Goal: Information Seeking & Learning: Learn about a topic

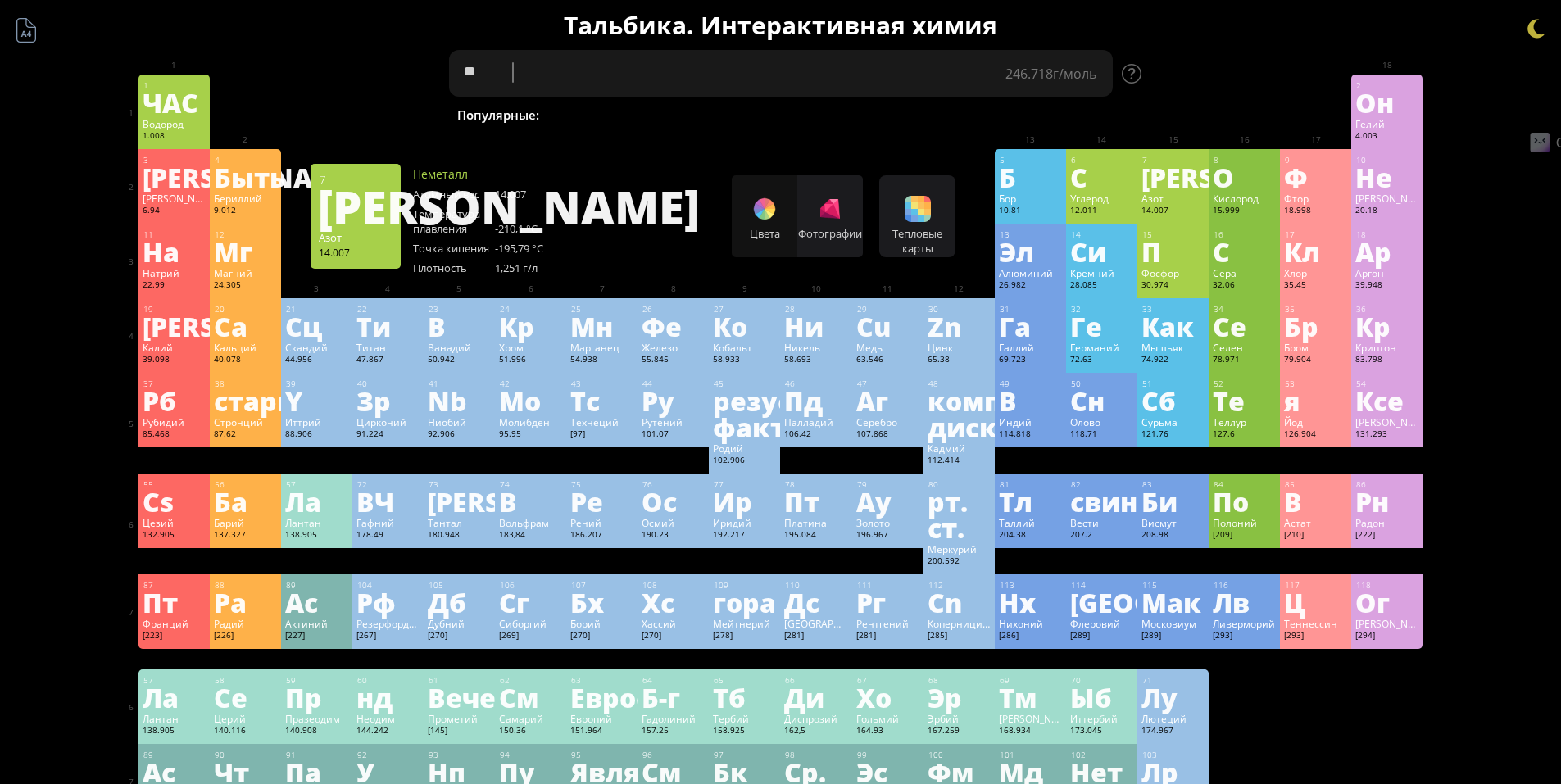
type textarea "*"
click at [643, 65] on textarea at bounding box center [780, 73] width 664 height 47
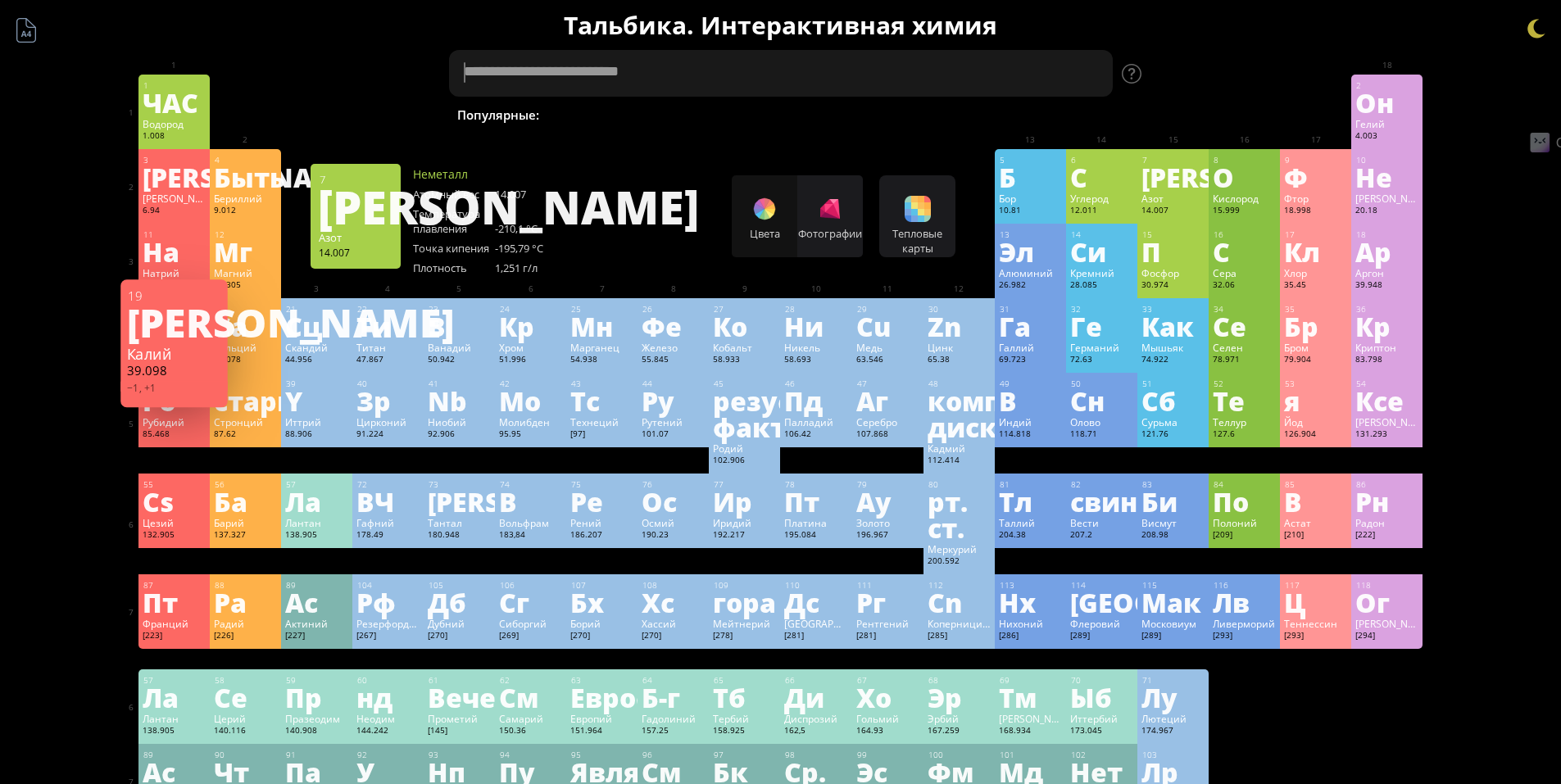
type textarea "*"
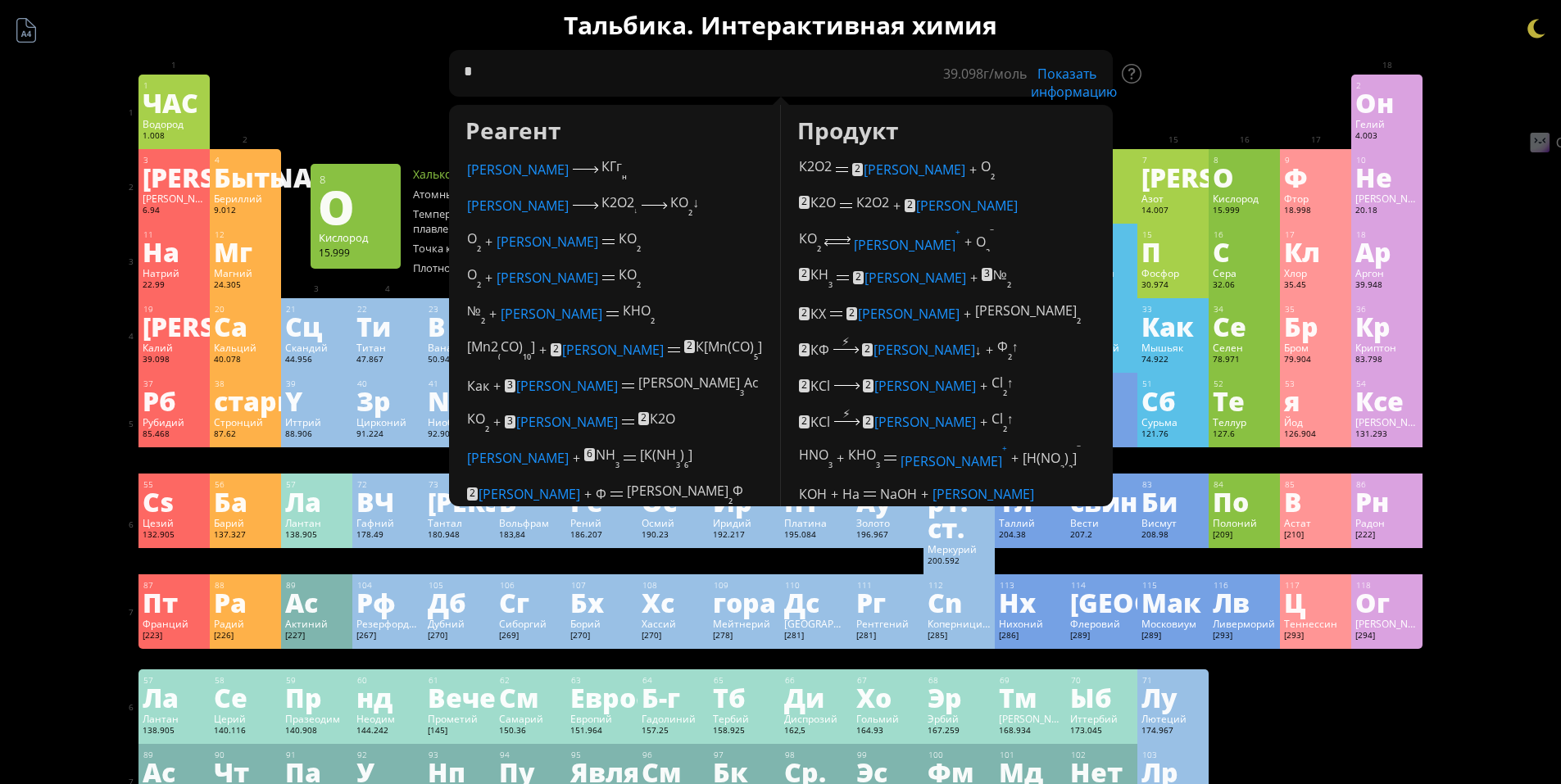
click at [1269, 91] on div at bounding box center [1244, 87] width 63 height 13
drag, startPoint x: 648, startPoint y: 67, endPoint x: 418, endPoint y: 50, distance: 230.6
click at [418, 50] on div "Краткое содержание Молекулярная формула Молекулярный вес Точная масса Моноизото…" at bounding box center [780, 720] width 1327 height 1441
click at [656, 76] on textarea "*" at bounding box center [780, 73] width 664 height 47
drag, startPoint x: 514, startPoint y: 77, endPoint x: 445, endPoint y: 84, distance: 69.4
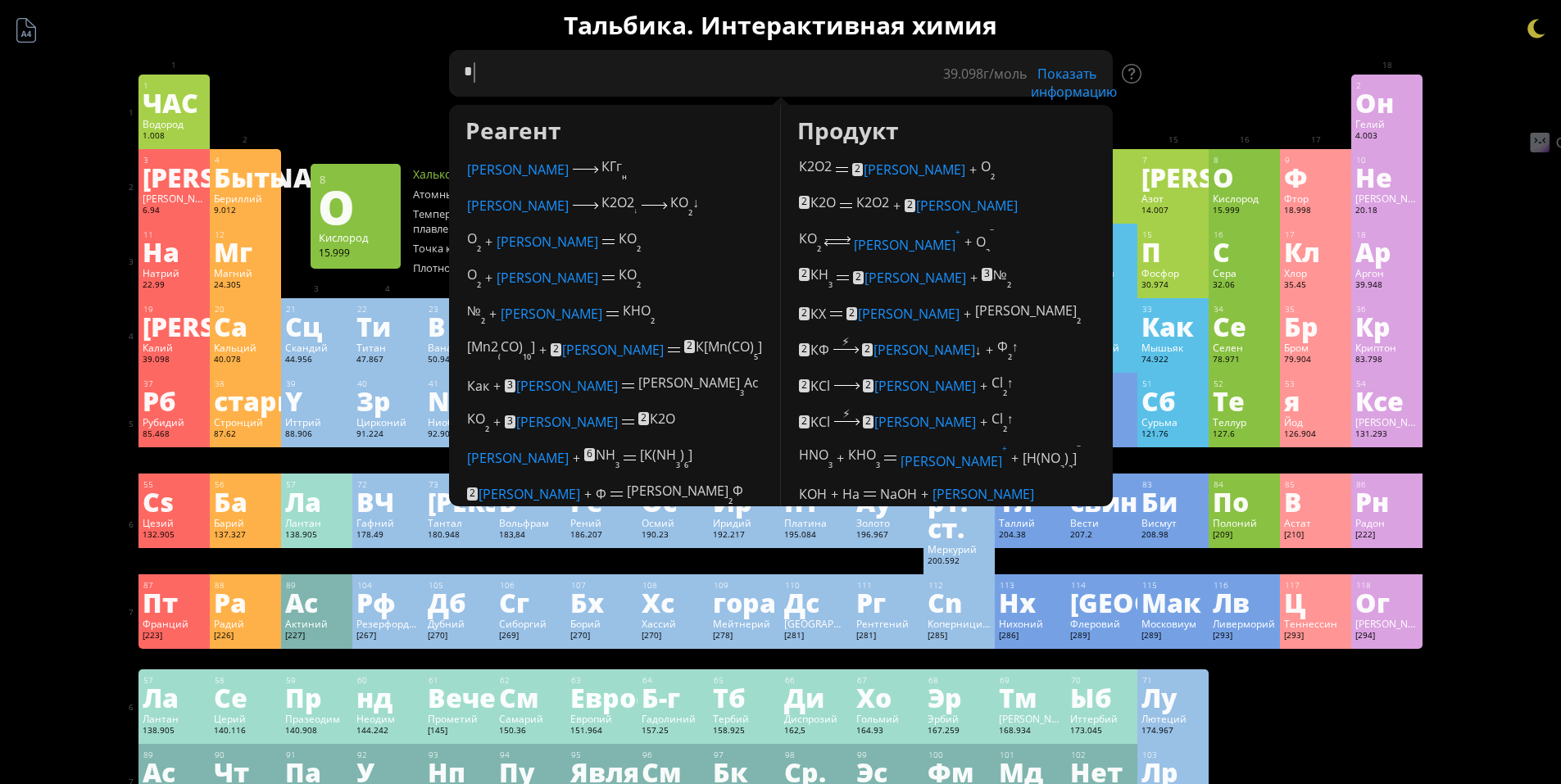
click at [445, 84] on div "Краткое содержание Молекулярная формула Молекулярный вес Точная масса Моноизото…" at bounding box center [780, 720] width 1327 height 1441
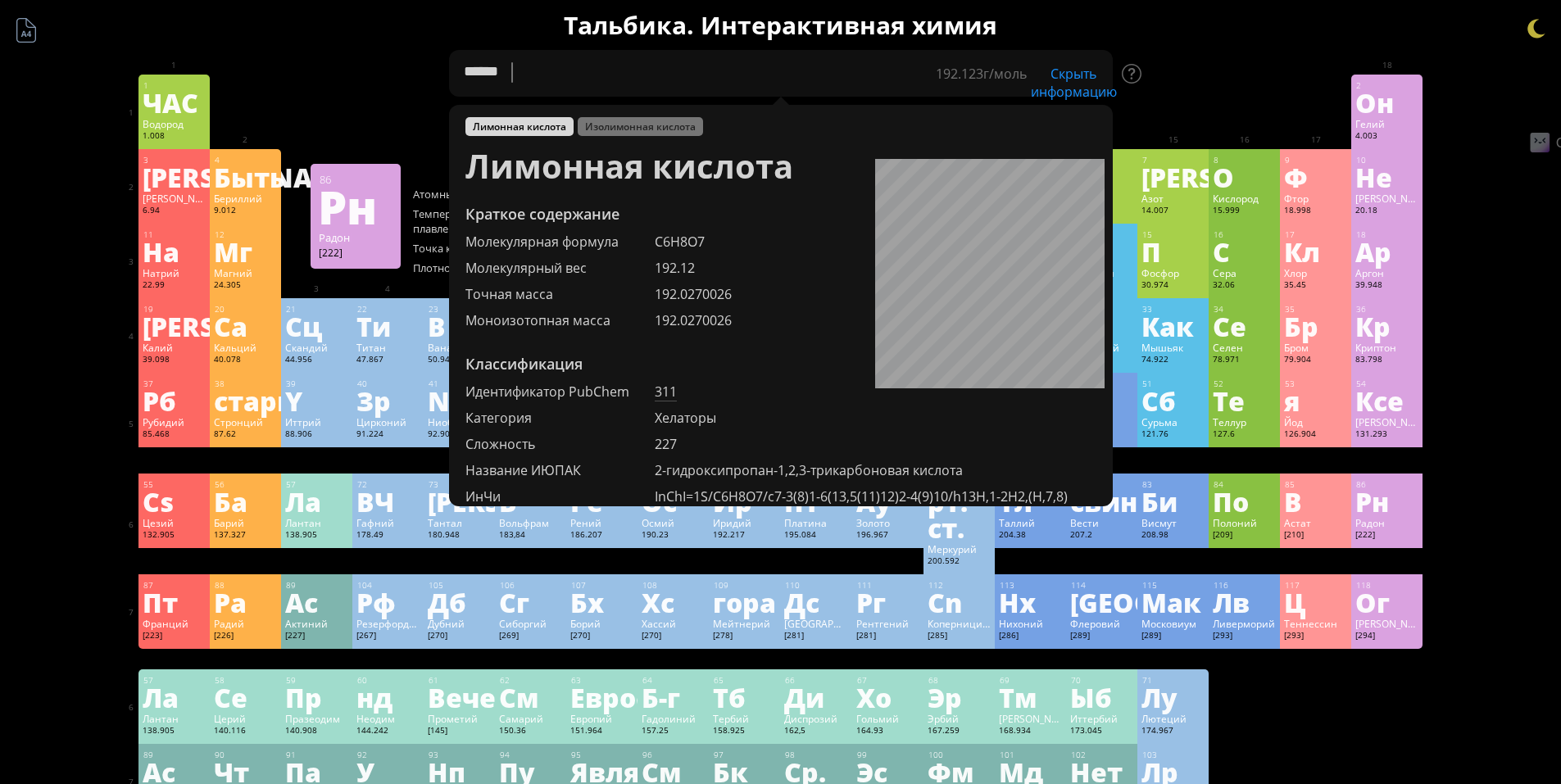
click at [1495, 448] on div "Краткое содержание Молекулярная формула Молекулярный вес Точная масса Моноизото…" at bounding box center [780, 720] width 1561 height 1441
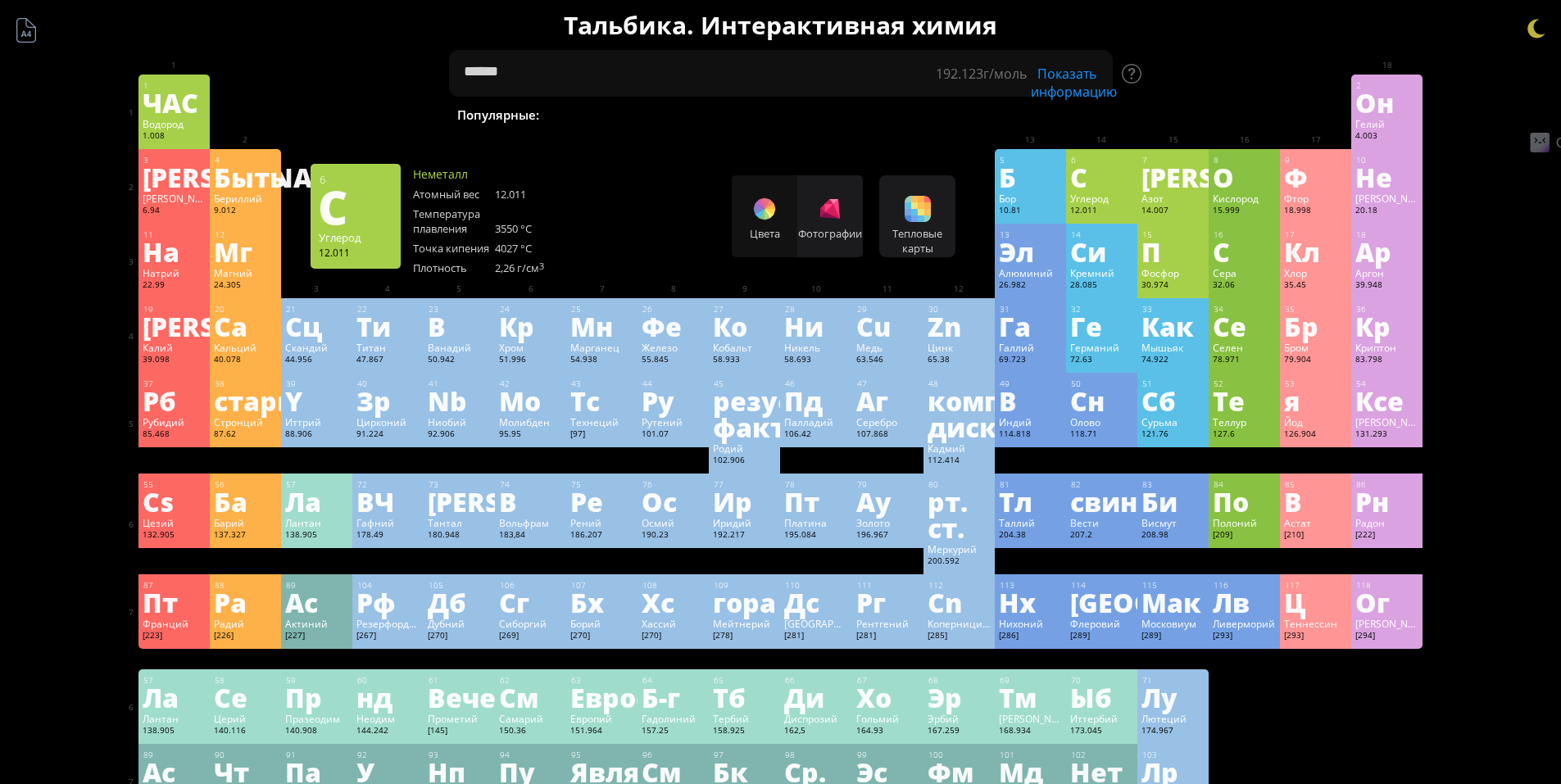
click at [1194, 78] on div at bounding box center [1172, 87] width 71 height 25
click at [1535, 25] on div at bounding box center [1536, 28] width 25 height 25
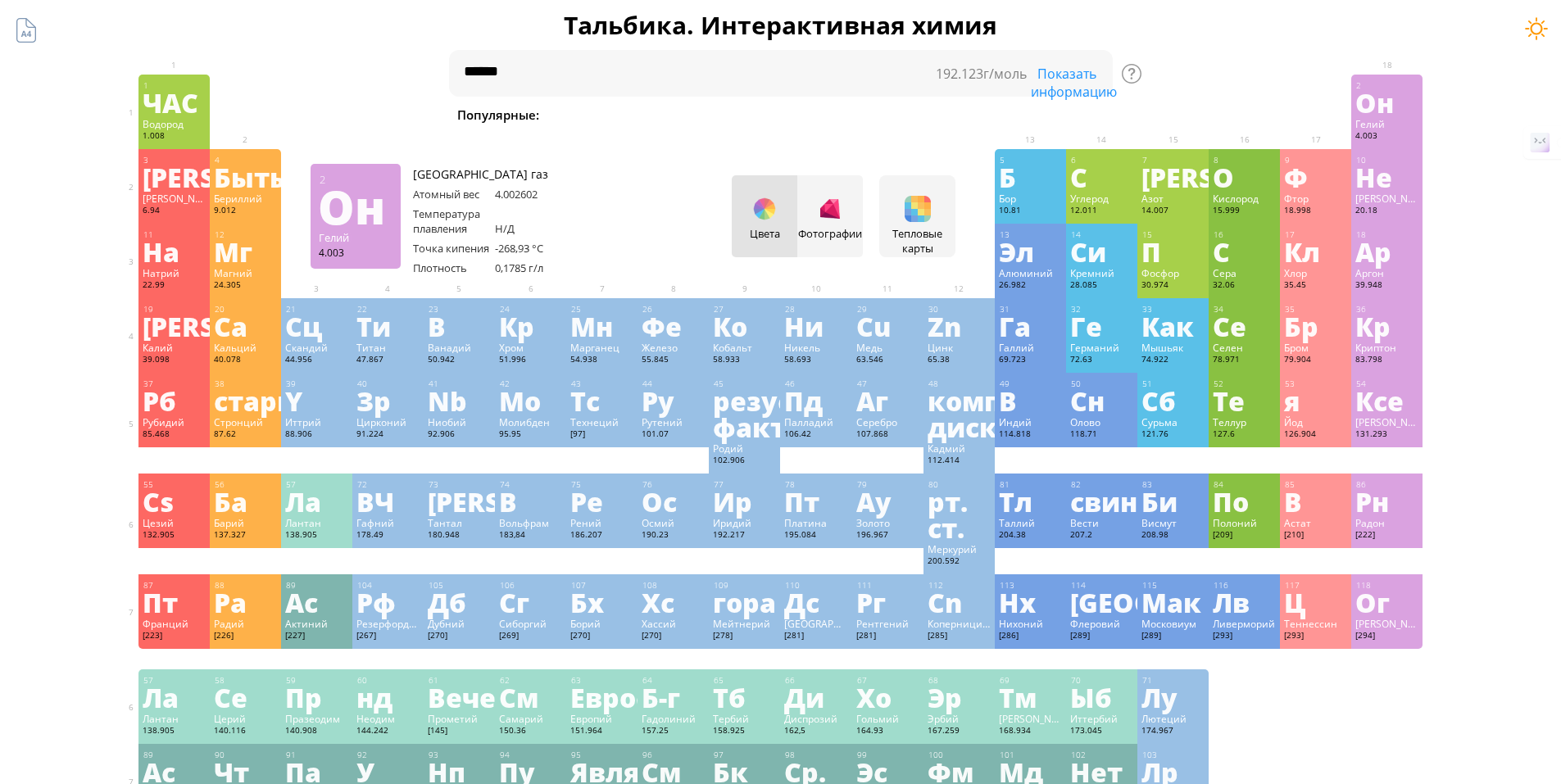
click at [1539, 24] on div at bounding box center [1536, 28] width 25 height 25
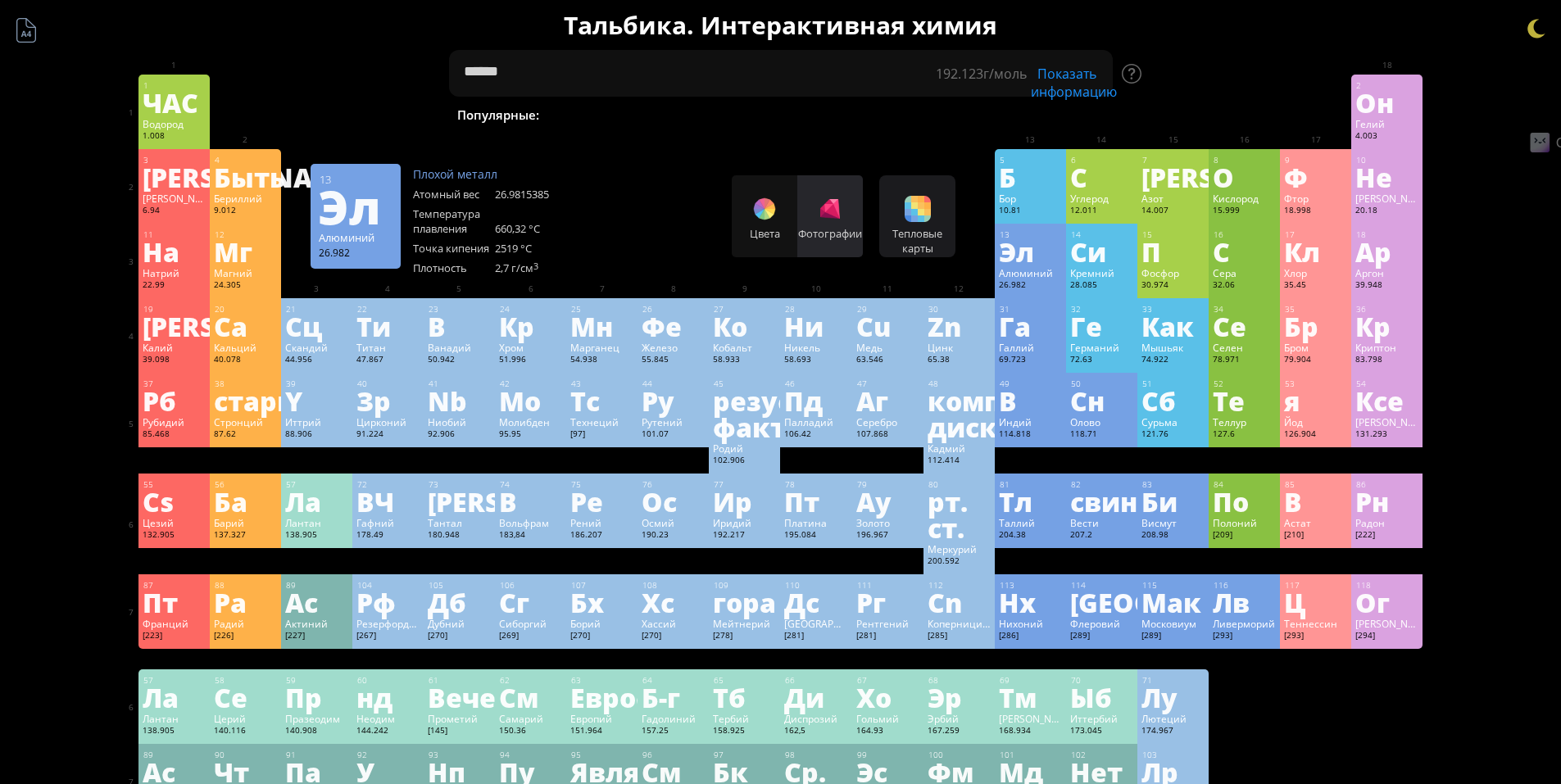
click at [850, 209] on div "Фотографии" at bounding box center [829, 216] width 66 height 82
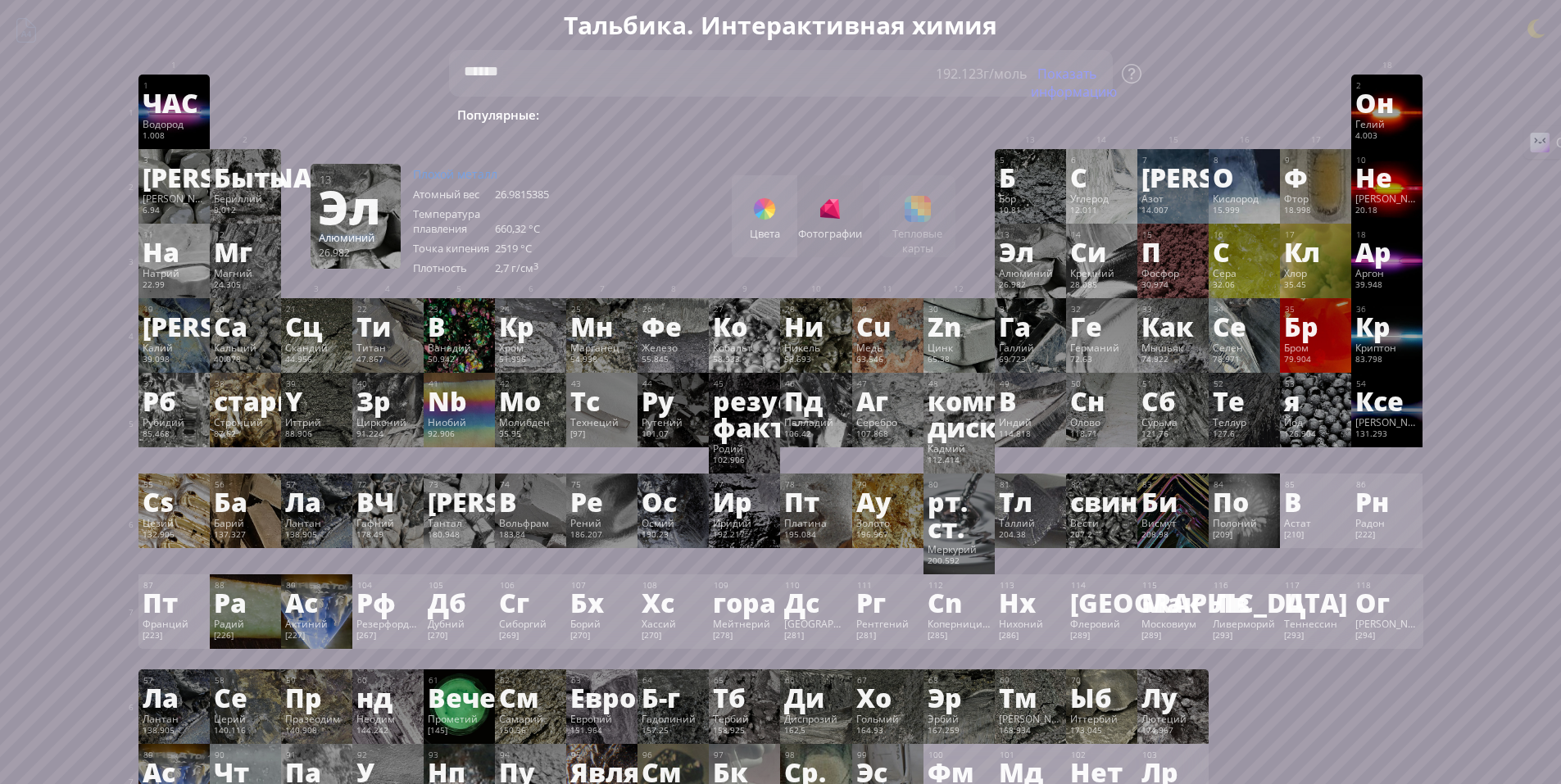
click at [913, 225] on div "Цвета Фотографии Тепловые карты Heatmaps Нормальный режим Температура плавления…" at bounding box center [843, 216] width 224 height 82
click at [936, 217] on div "Цвета Фотографии Тепловые карты Heatmaps Нормальный режим Температура плавления…" at bounding box center [843, 216] width 224 height 82
click at [764, 223] on div "Цвета" at bounding box center [763, 216] width 66 height 82
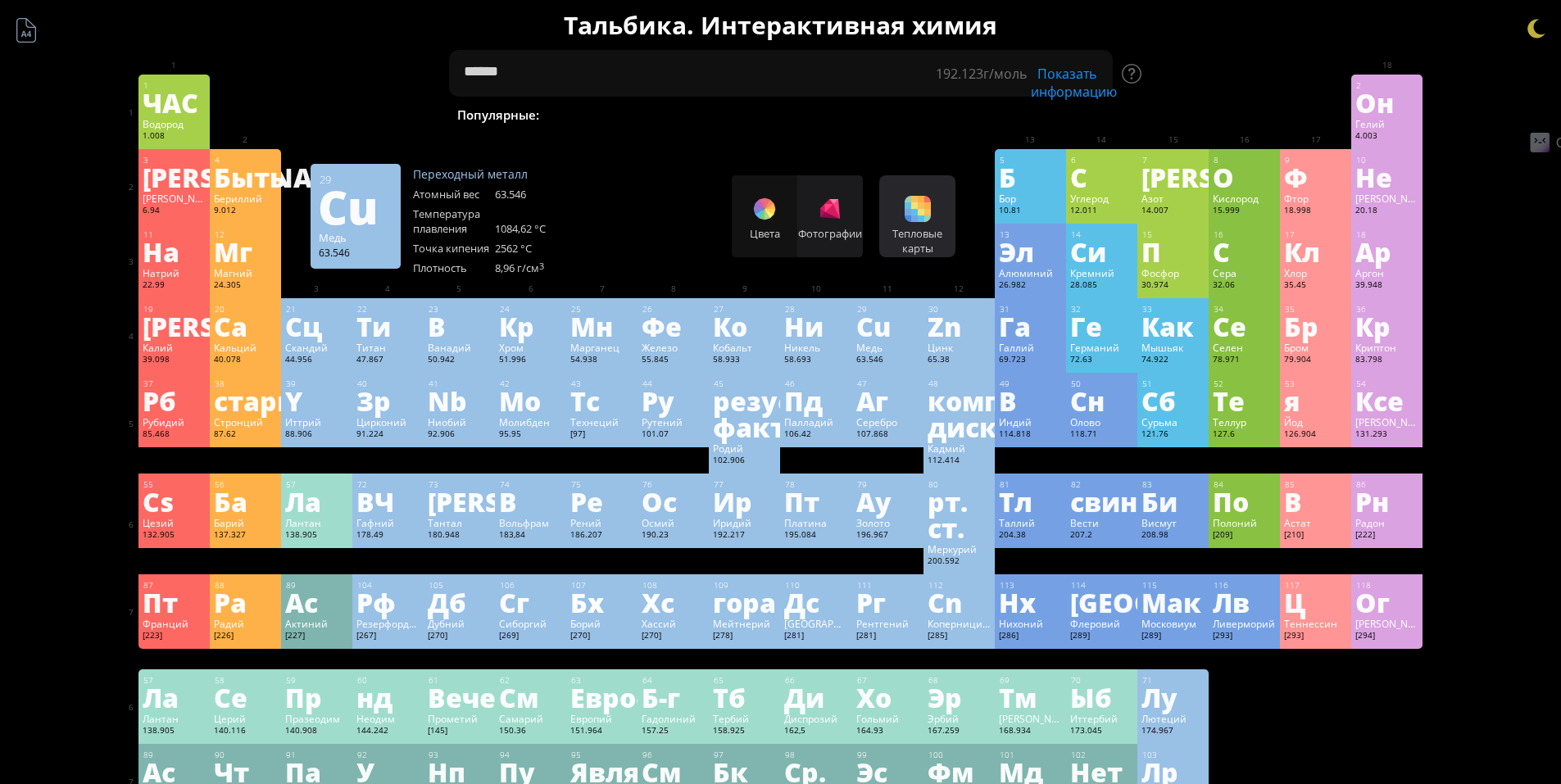
click at [931, 215] on div at bounding box center [917, 209] width 27 height 27
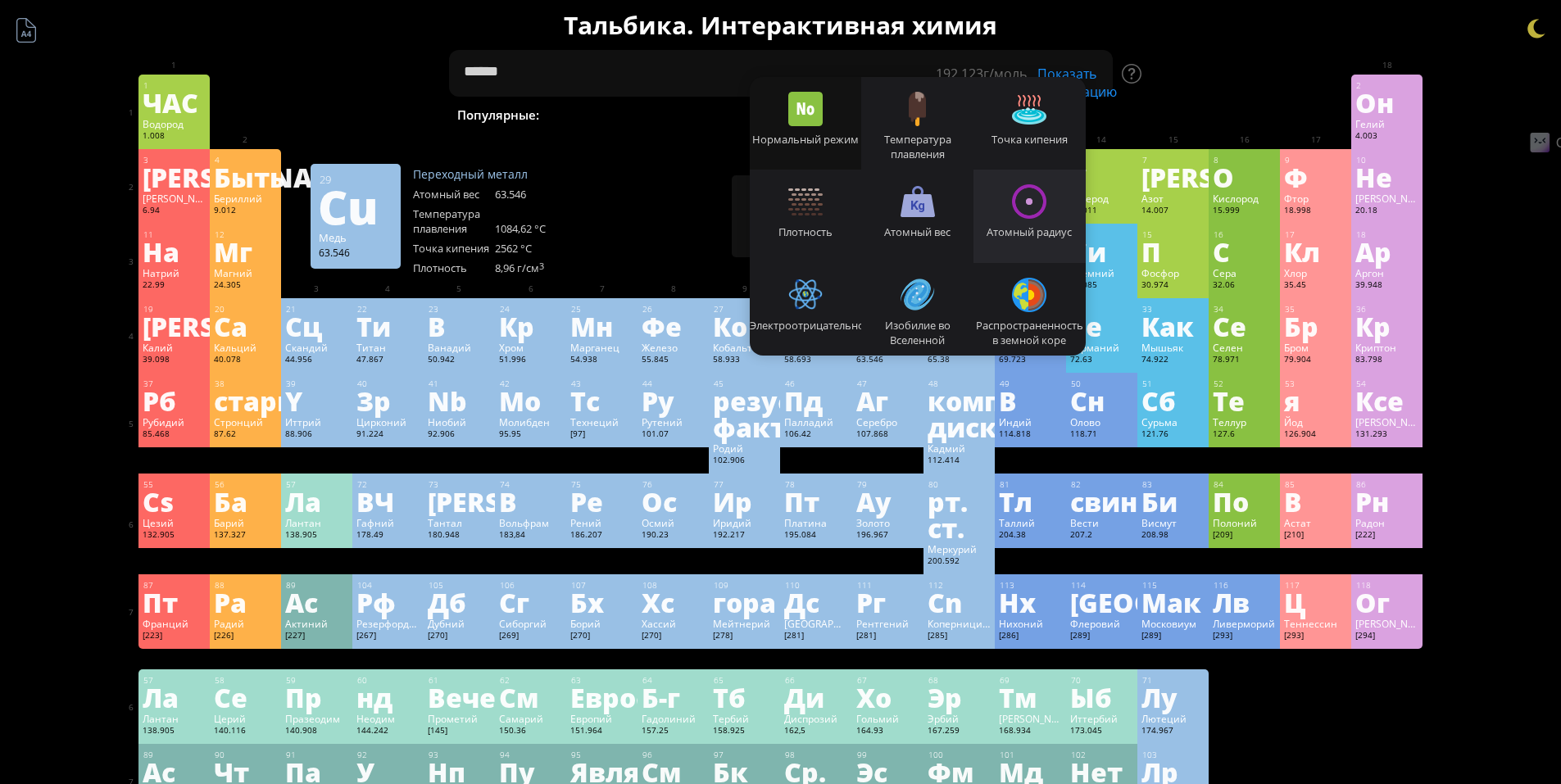
click at [1025, 204] on div at bounding box center [1028, 201] width 34 height 34
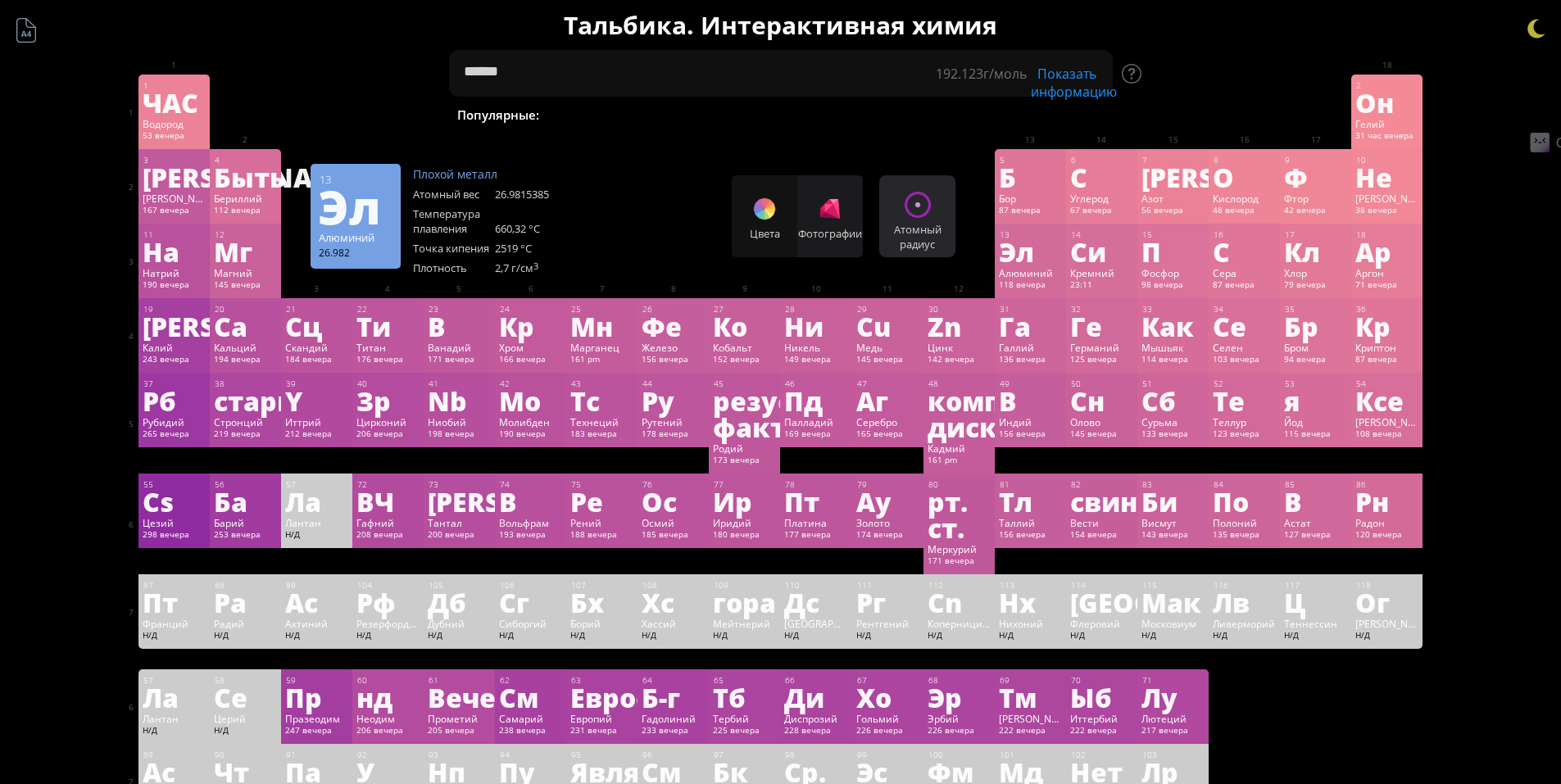
click at [931, 214] on div at bounding box center [917, 205] width 27 height 27
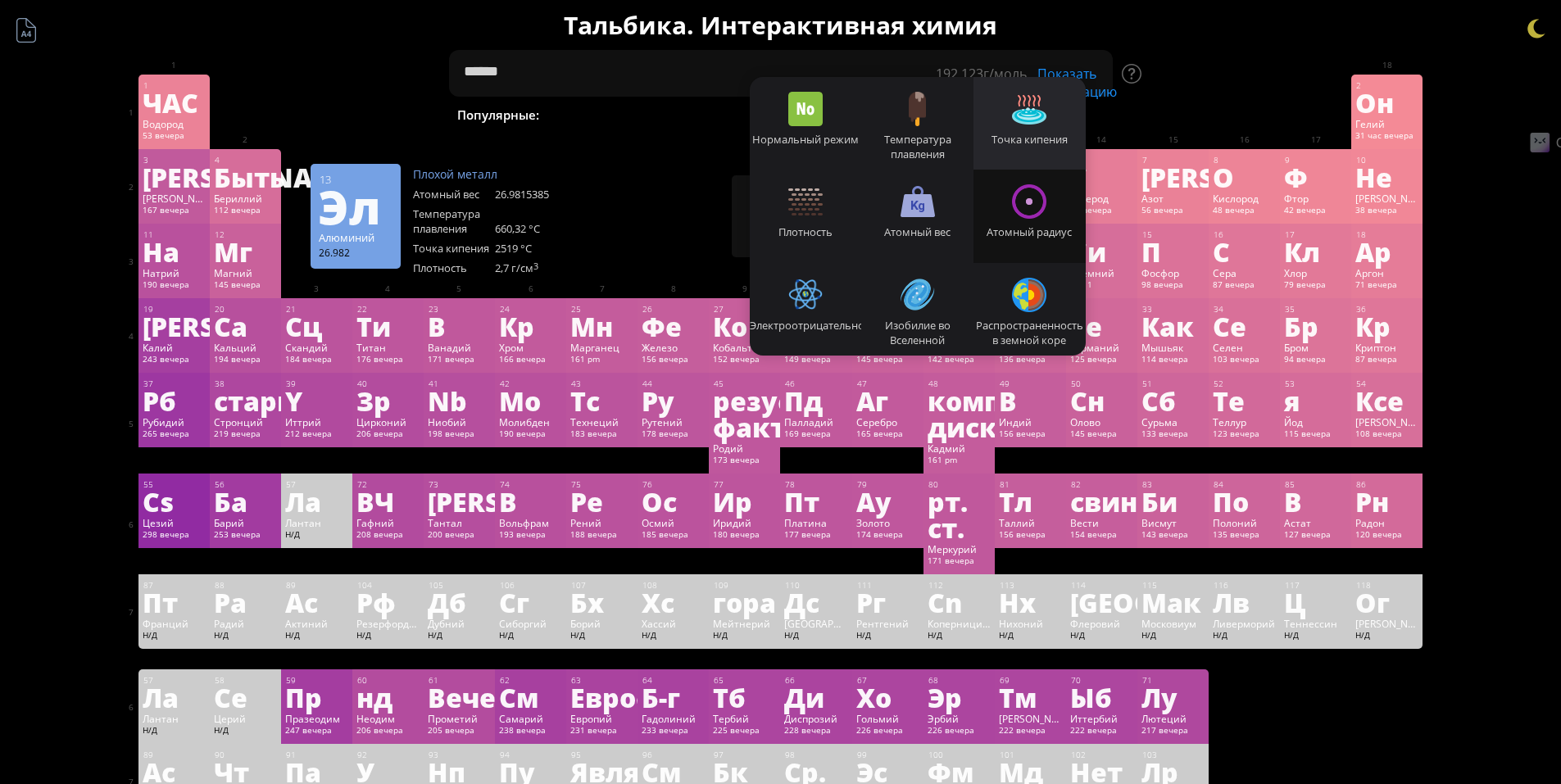
click at [1025, 136] on font "Точка кипения" at bounding box center [1029, 140] width 76 height 15
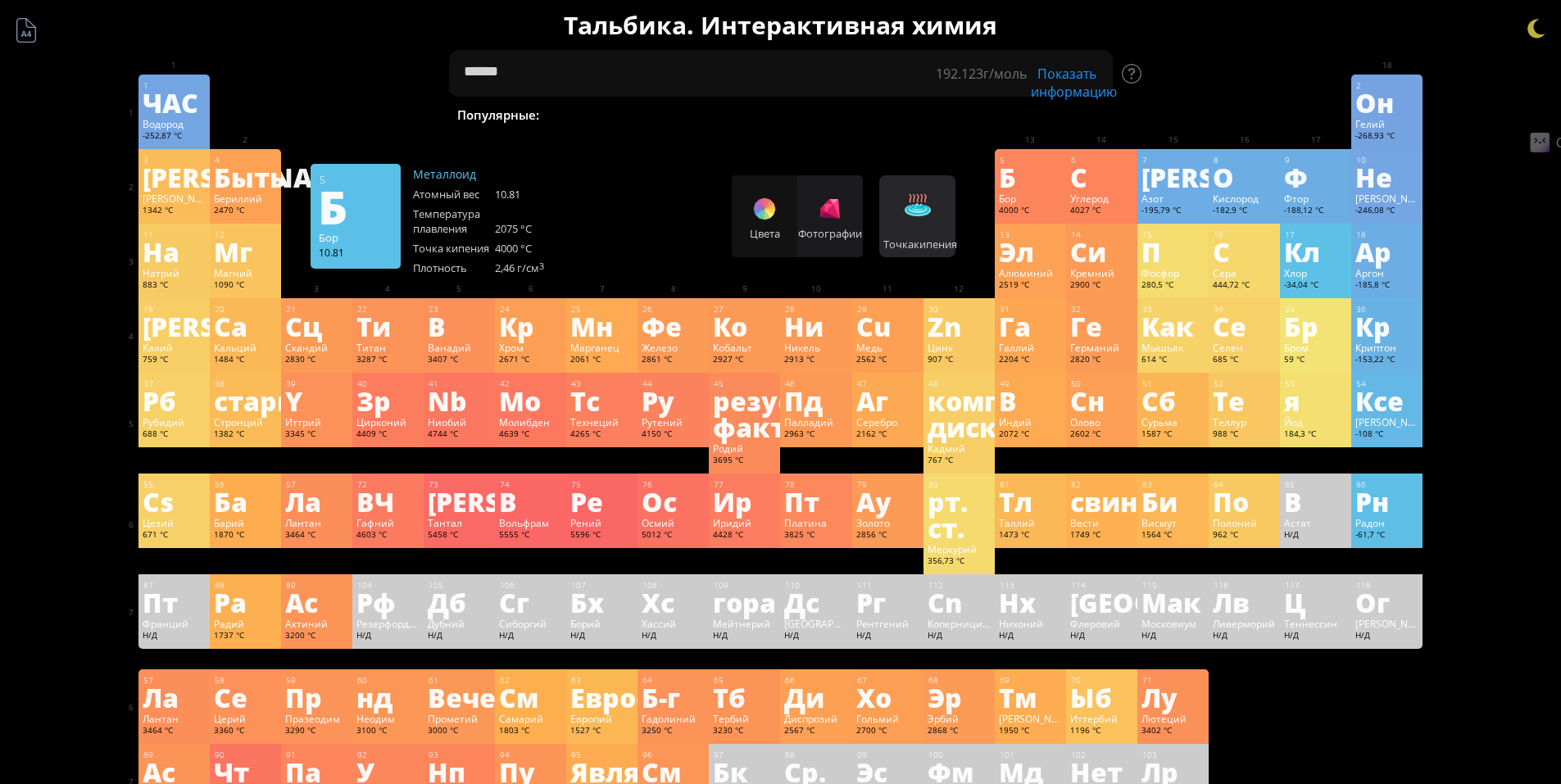
click at [940, 208] on div "Точка кипения Heatmaps Нормальный режим Температура плавления Точка кипения Пло…" at bounding box center [917, 216] width 76 height 82
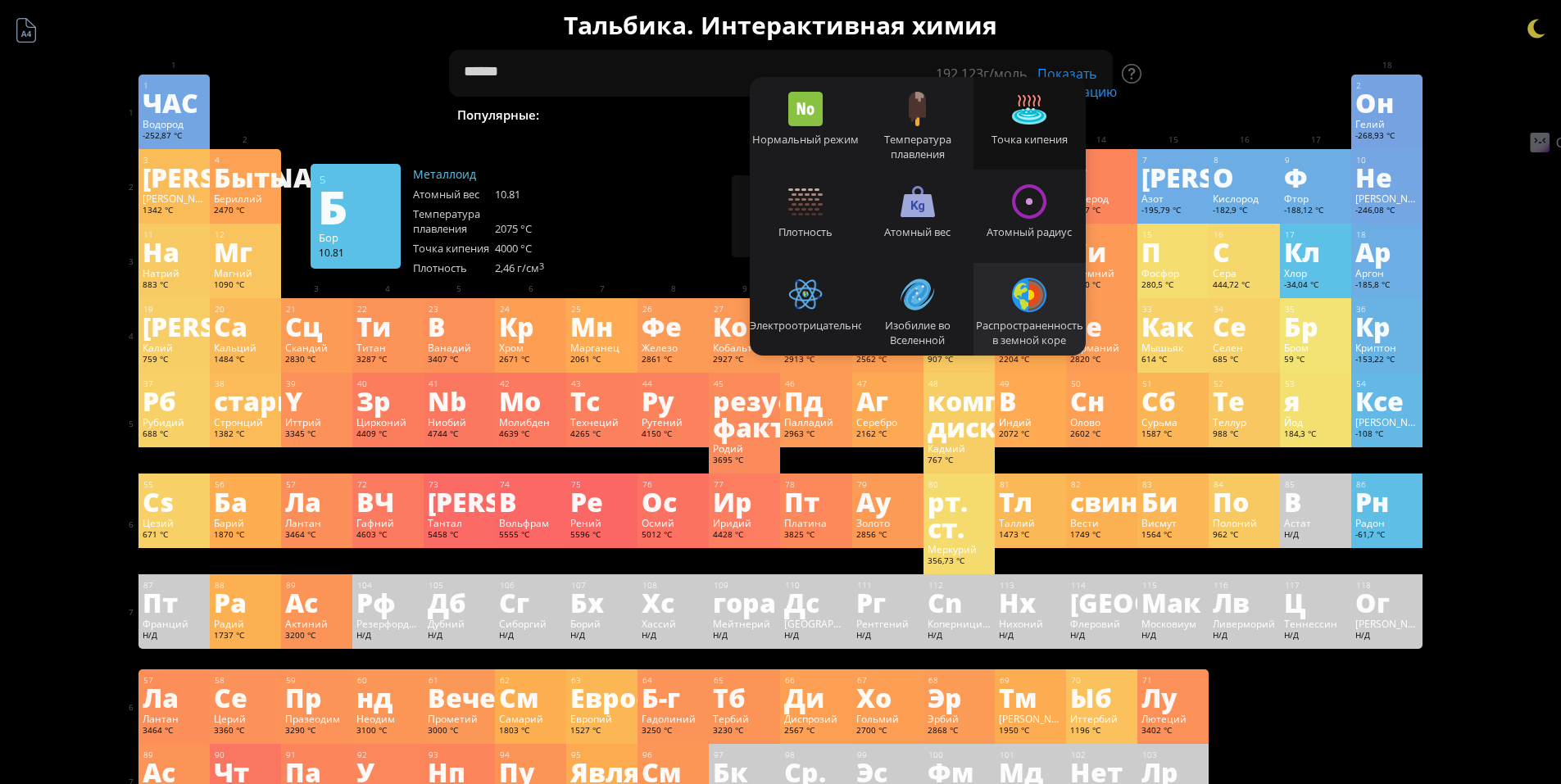
click at [1046, 303] on div at bounding box center [1028, 294] width 34 height 34
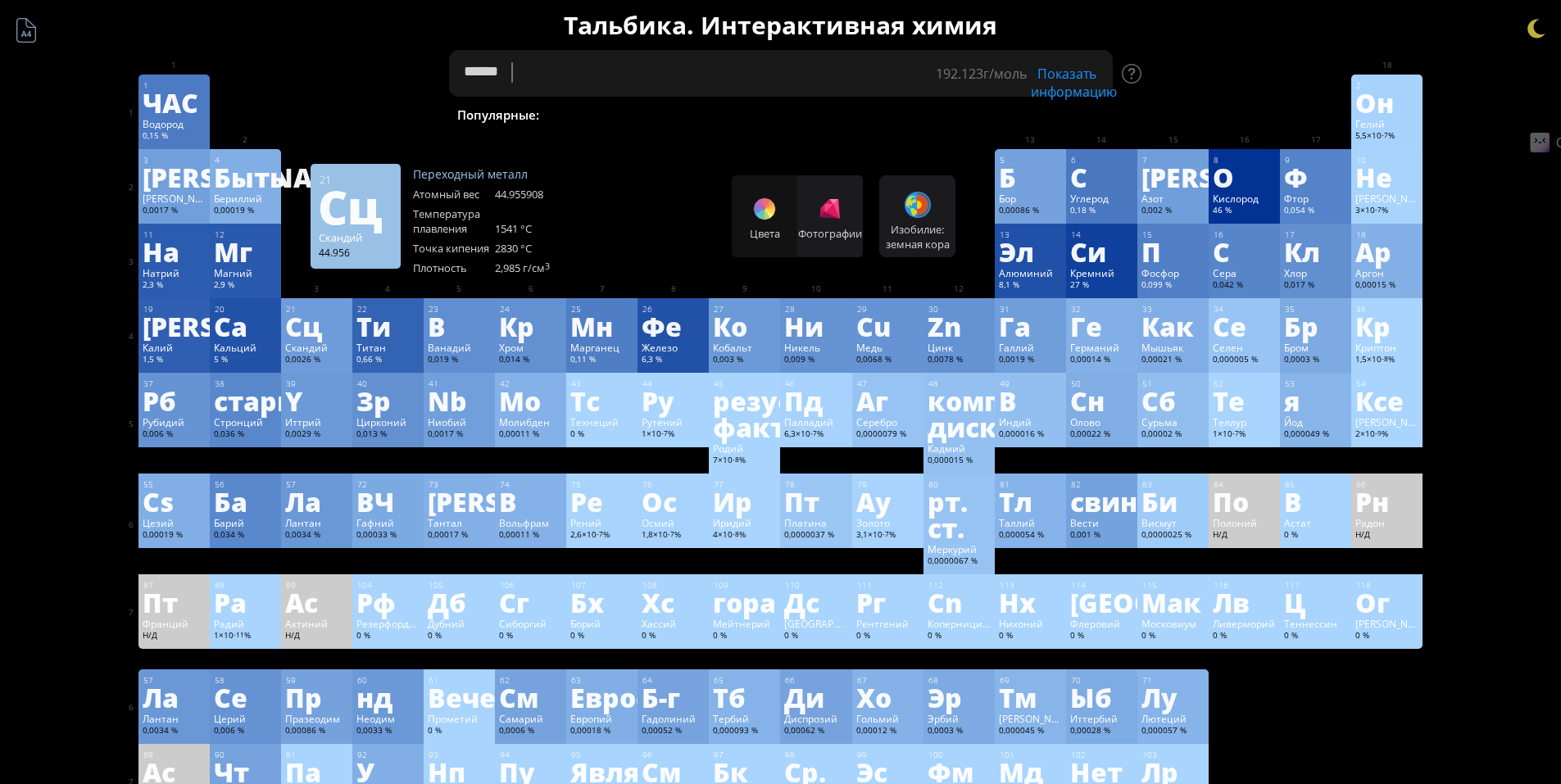
drag, startPoint x: 536, startPoint y: 72, endPoint x: 433, endPoint y: 80, distance: 103.3
click at [433, 80] on div "Краткое содержание Молекулярная формула Молекулярный вес Точная масса Моноизото…" at bounding box center [780, 720] width 1327 height 1441
type textarea "*"
click at [477, 71] on textarea "*******" at bounding box center [780, 73] width 664 height 47
drag, startPoint x: 475, startPoint y: 76, endPoint x: 464, endPoint y: 76, distance: 11.0
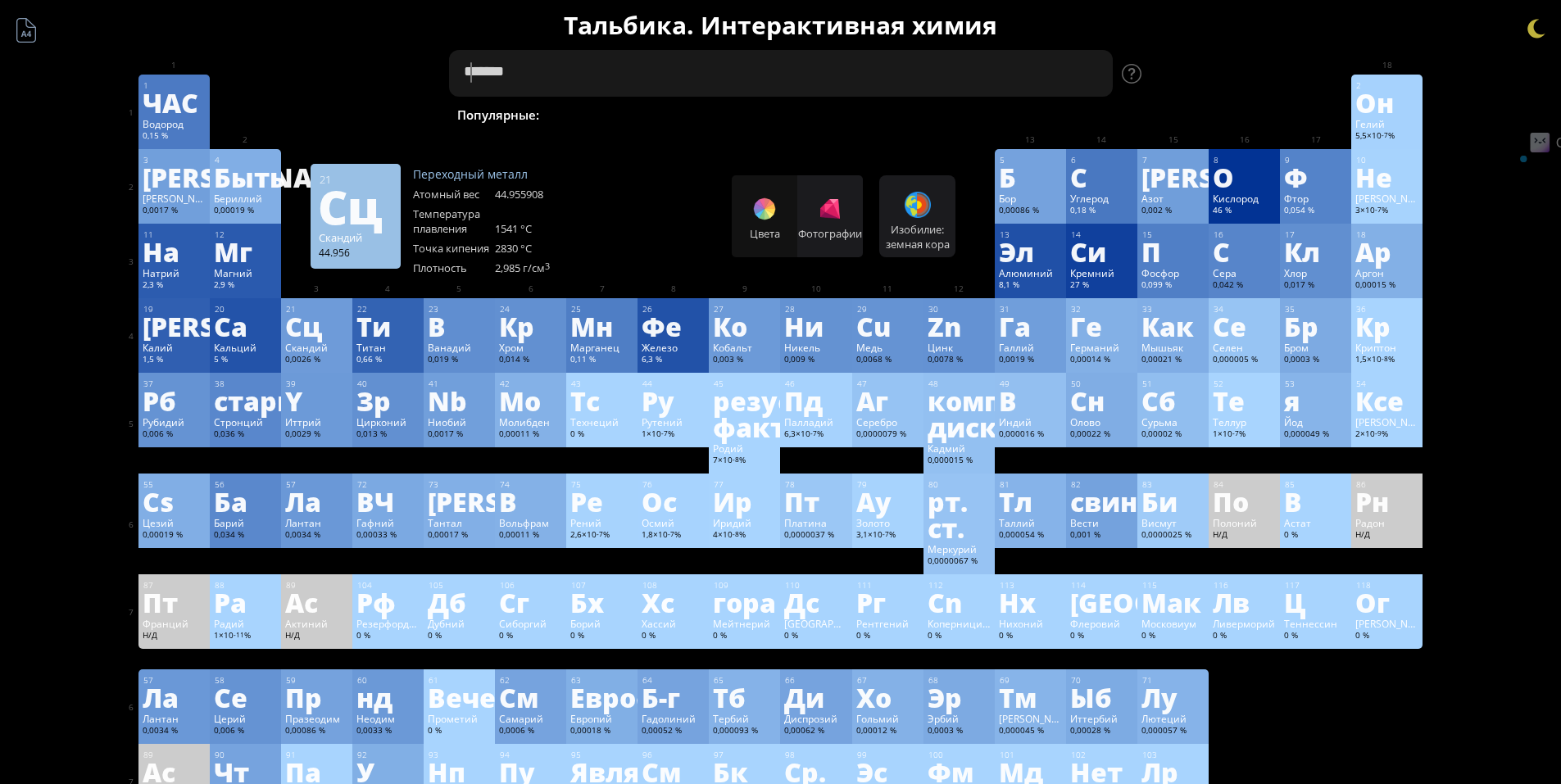
click at [464, 76] on textarea "*******" at bounding box center [780, 73] width 664 height 47
click at [486, 79] on textarea "********" at bounding box center [780, 73] width 664 height 47
click at [486, 74] on textarea "********" at bounding box center [780, 73] width 664 height 47
click at [487, 74] on textarea "********" at bounding box center [780, 73] width 664 height 47
click at [493, 75] on textarea "********" at bounding box center [780, 73] width 664 height 47
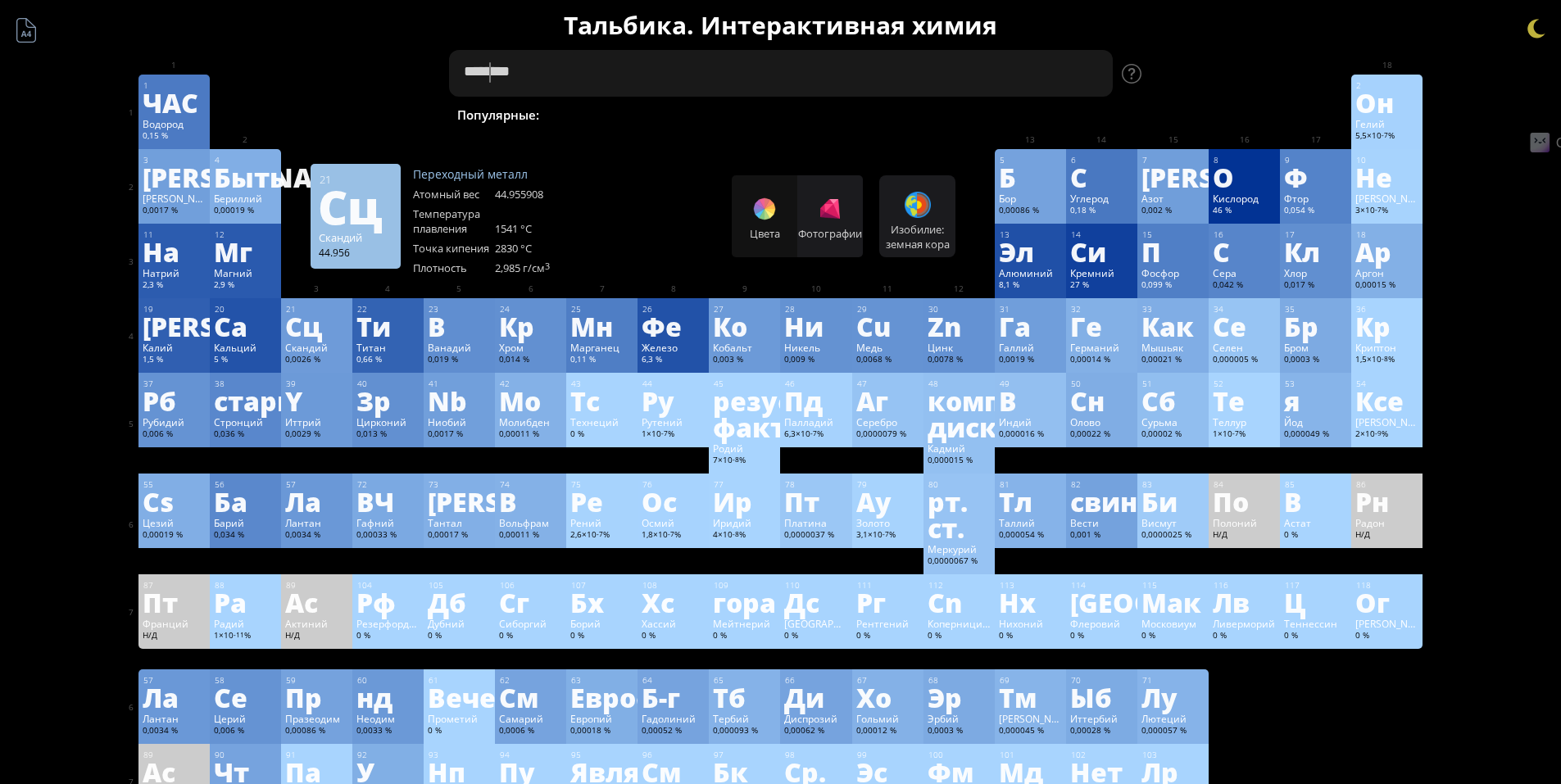
click at [479, 75] on textarea "********" at bounding box center [780, 73] width 664 height 47
click at [542, 70] on textarea "*******" at bounding box center [780, 73] width 664 height 47
type textarea "*******"
click at [371, 206] on font "Сц" at bounding box center [350, 206] width 65 height 66
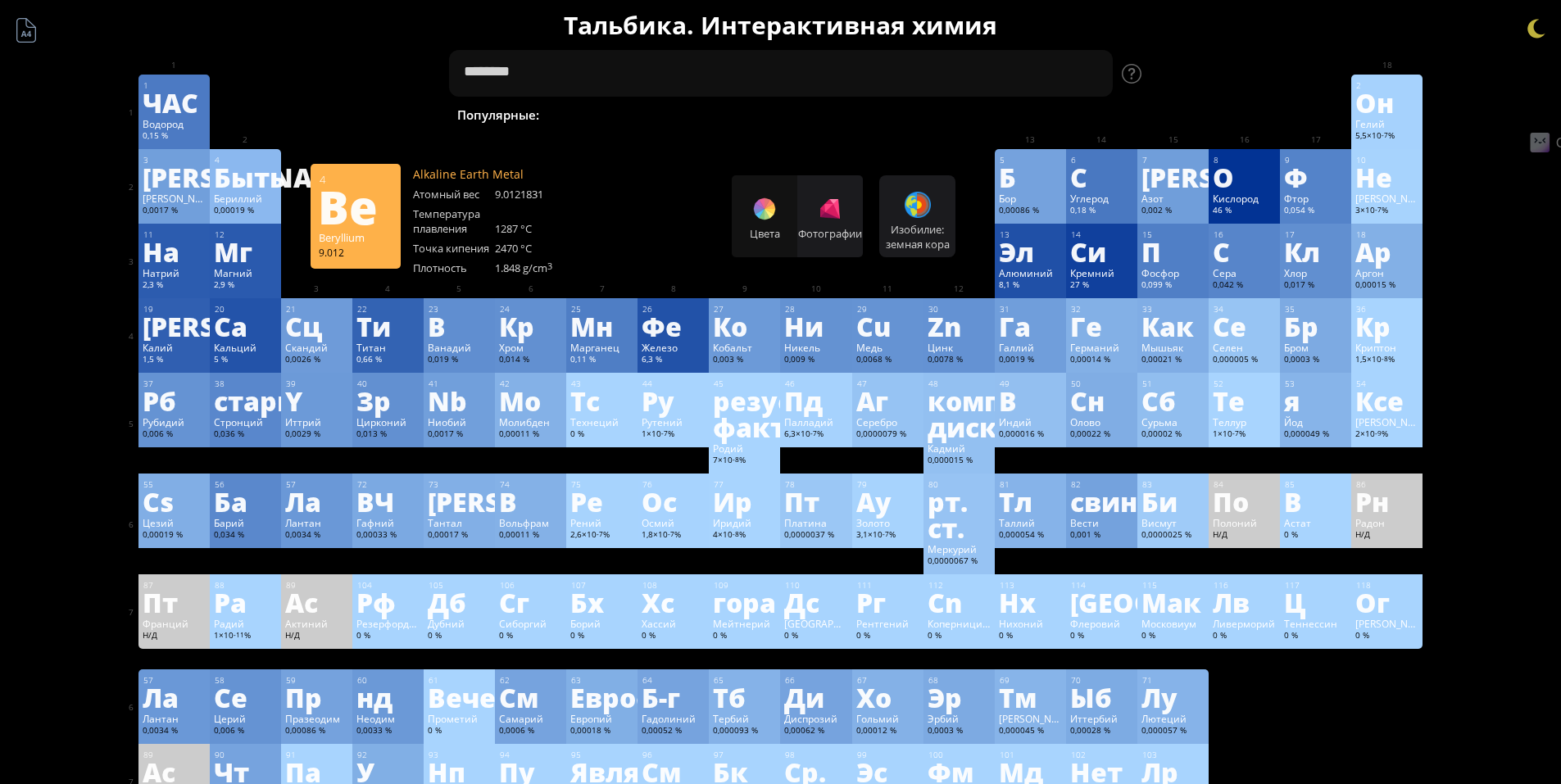
click at [238, 185] on font "Быть" at bounding box center [249, 177] width 71 height 38
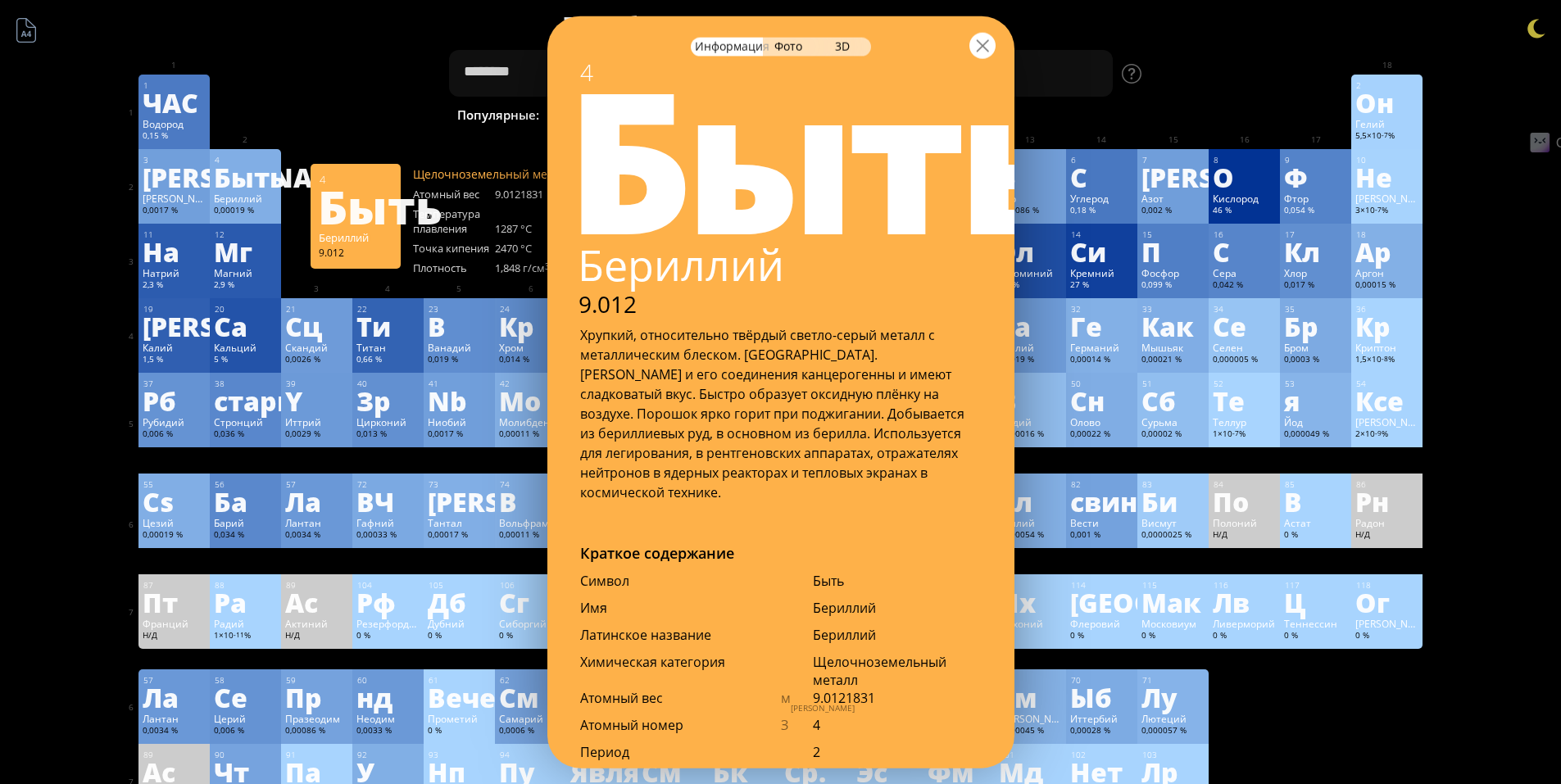
click at [989, 49] on div at bounding box center [983, 46] width 27 height 27
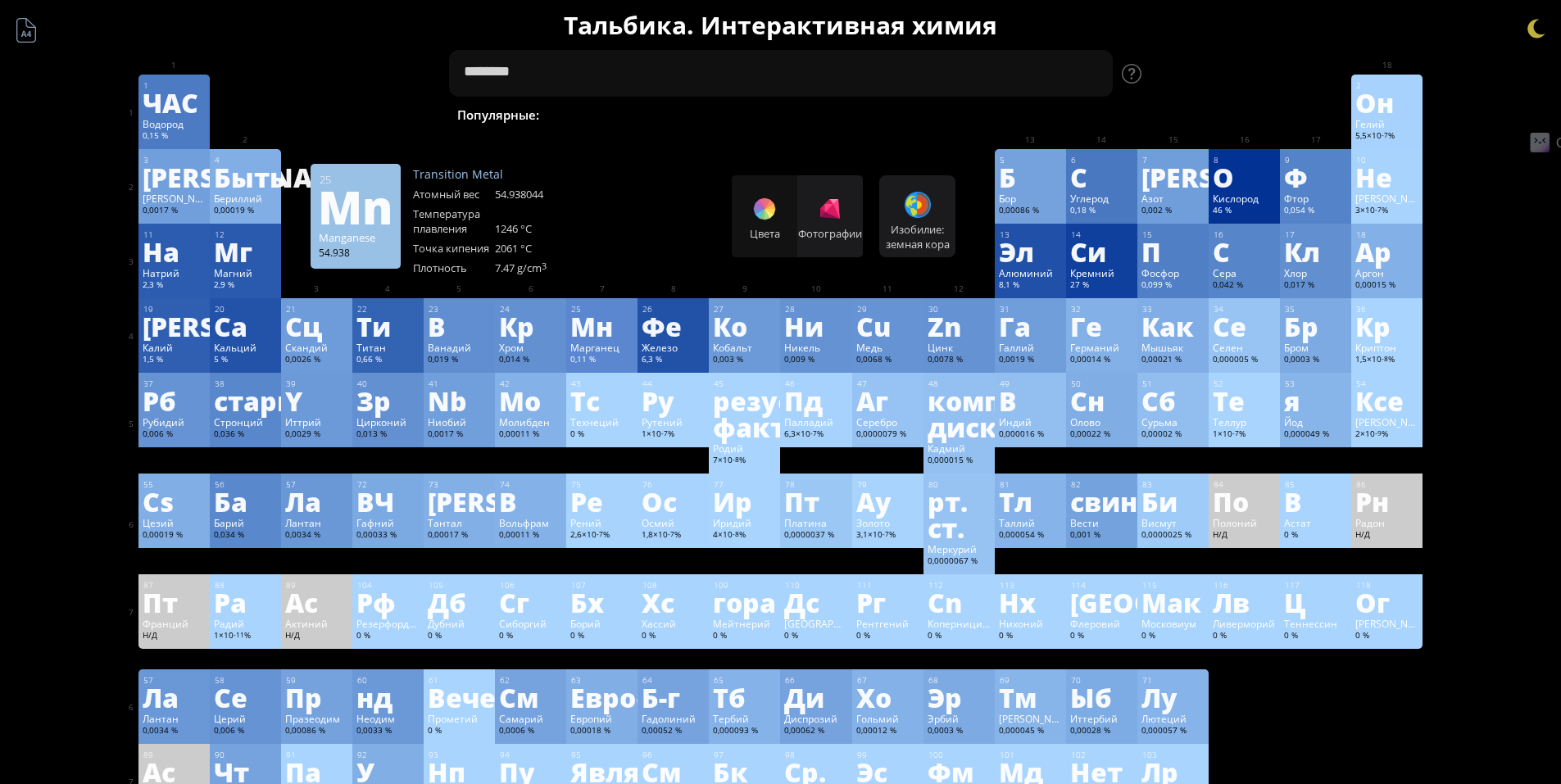
click at [652, 331] on font "Фе" at bounding box center [662, 327] width 40 height 38
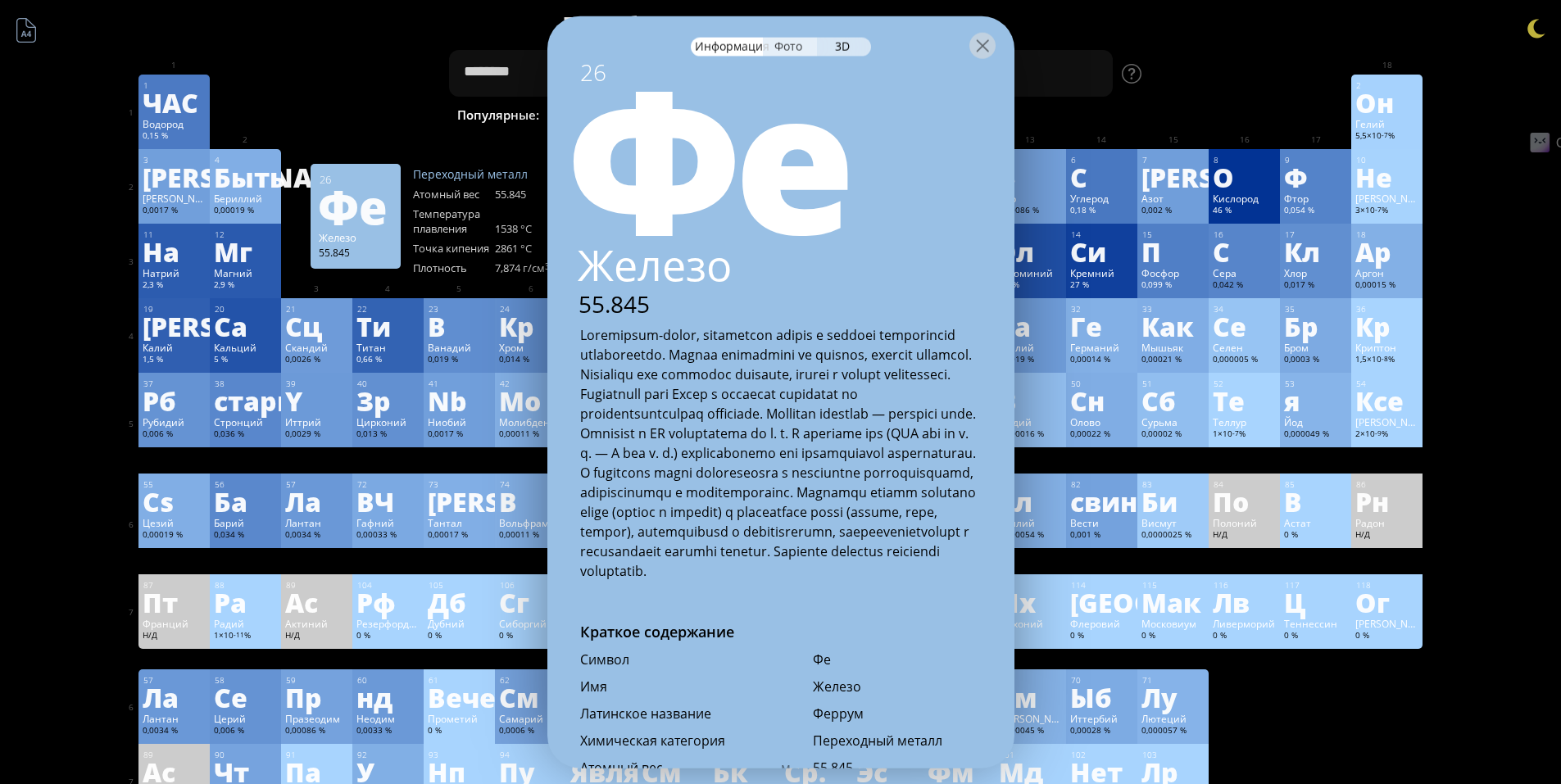
click at [792, 50] on font "Фото" at bounding box center [787, 46] width 28 height 15
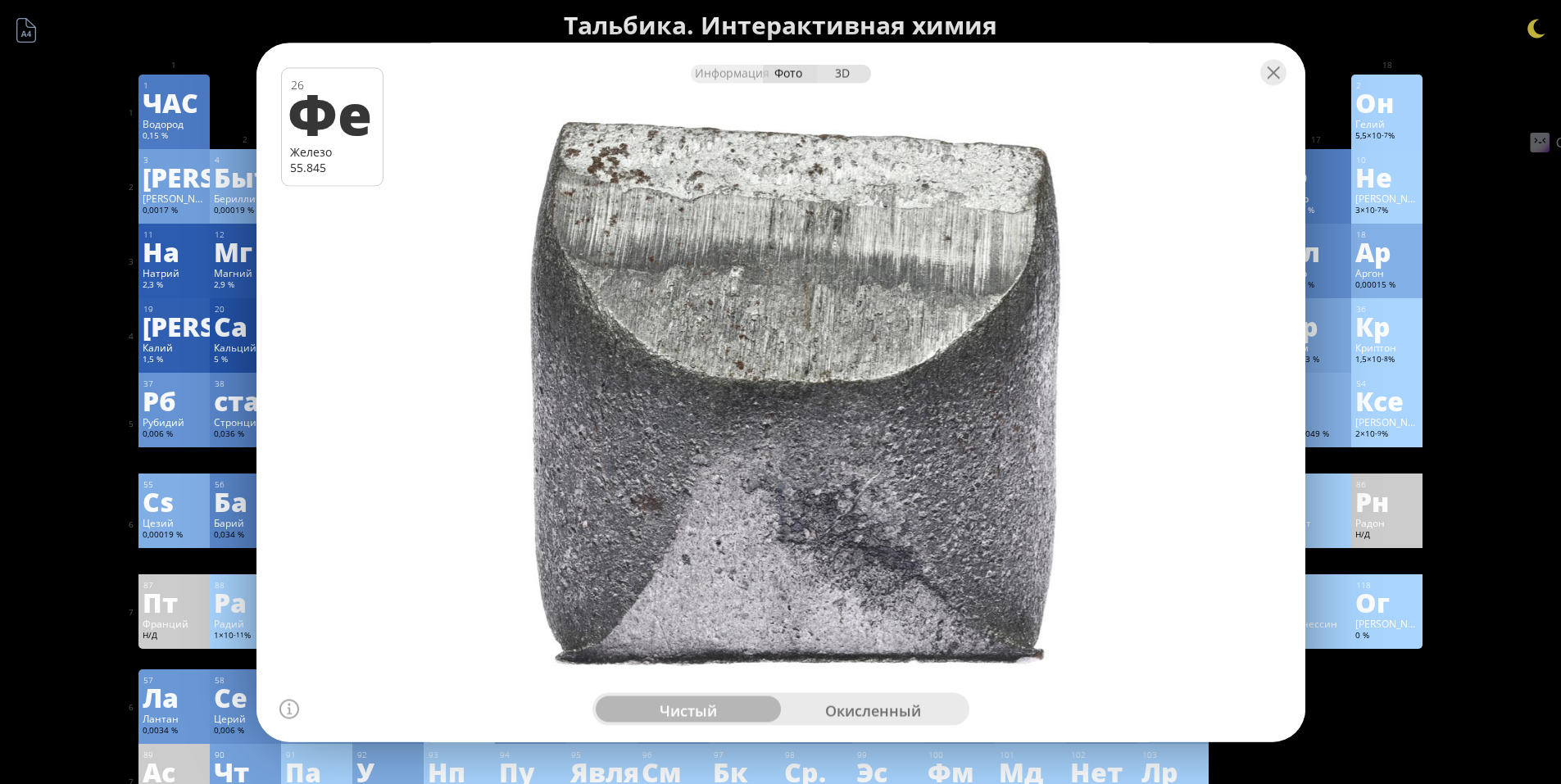
click at [851, 73] on div "3D" at bounding box center [843, 73] width 54 height 19
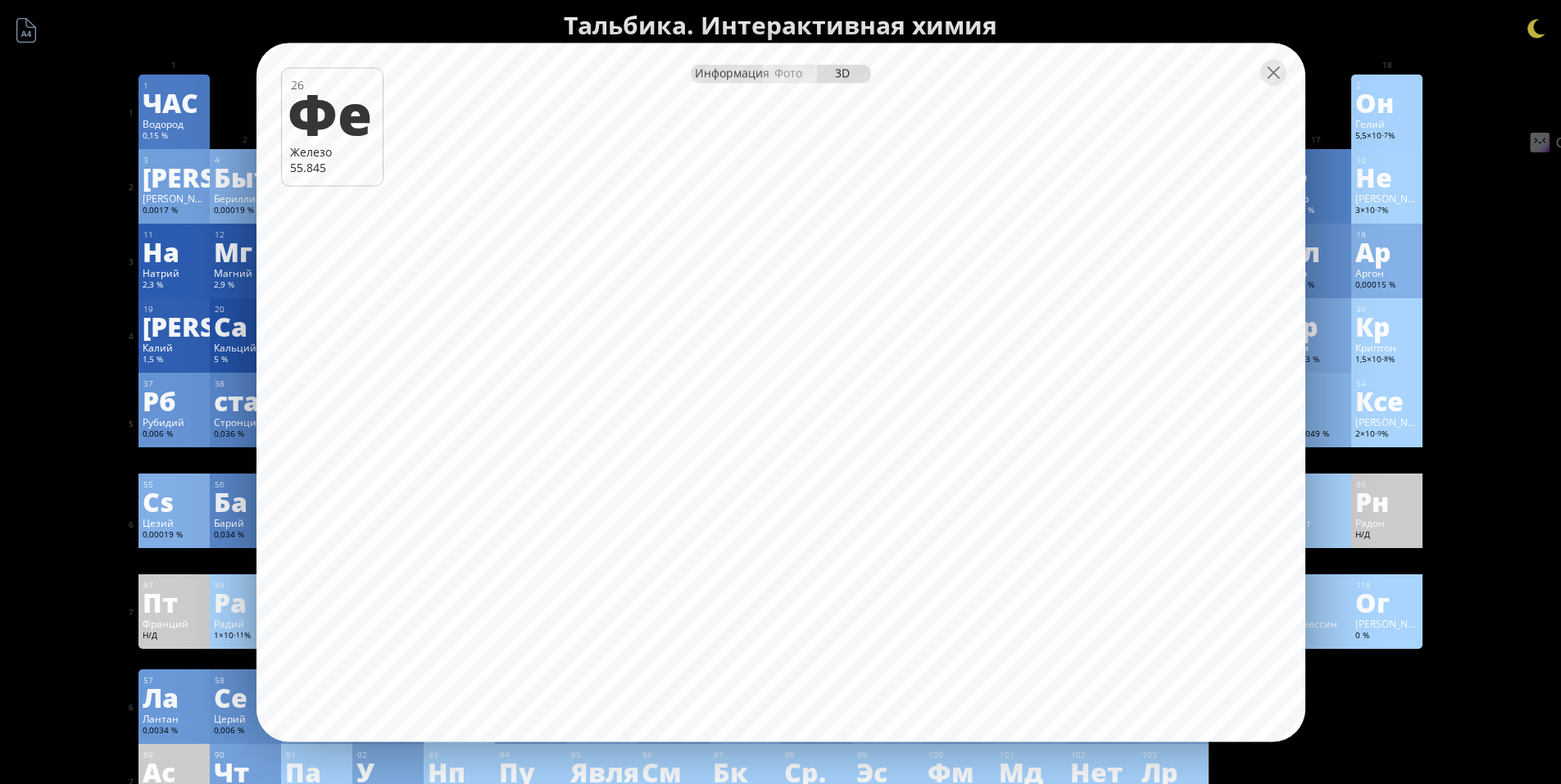
click at [738, 77] on font "Информация" at bounding box center [732, 72] width 75 height 15
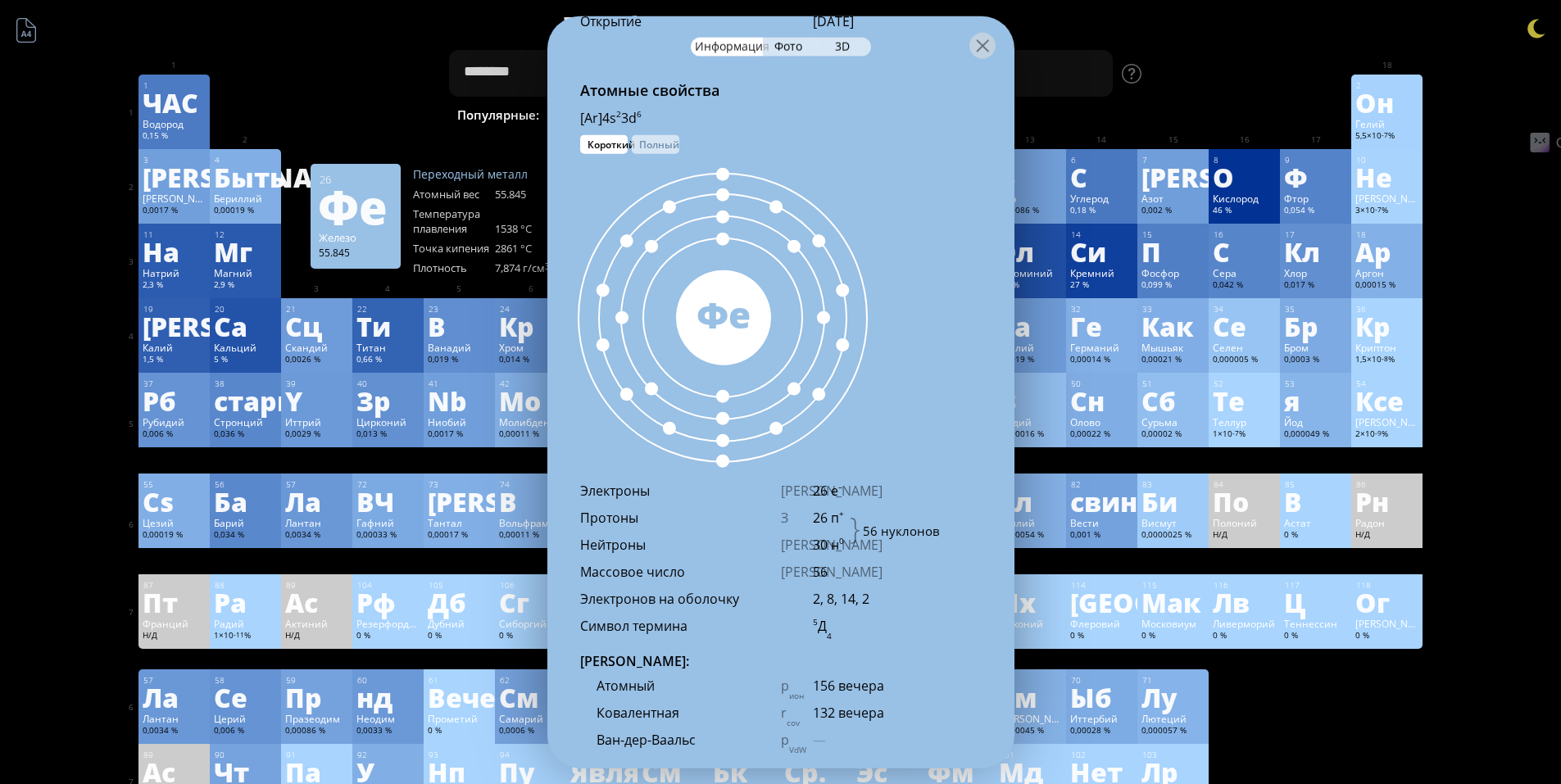
scroll to position [982, 0]
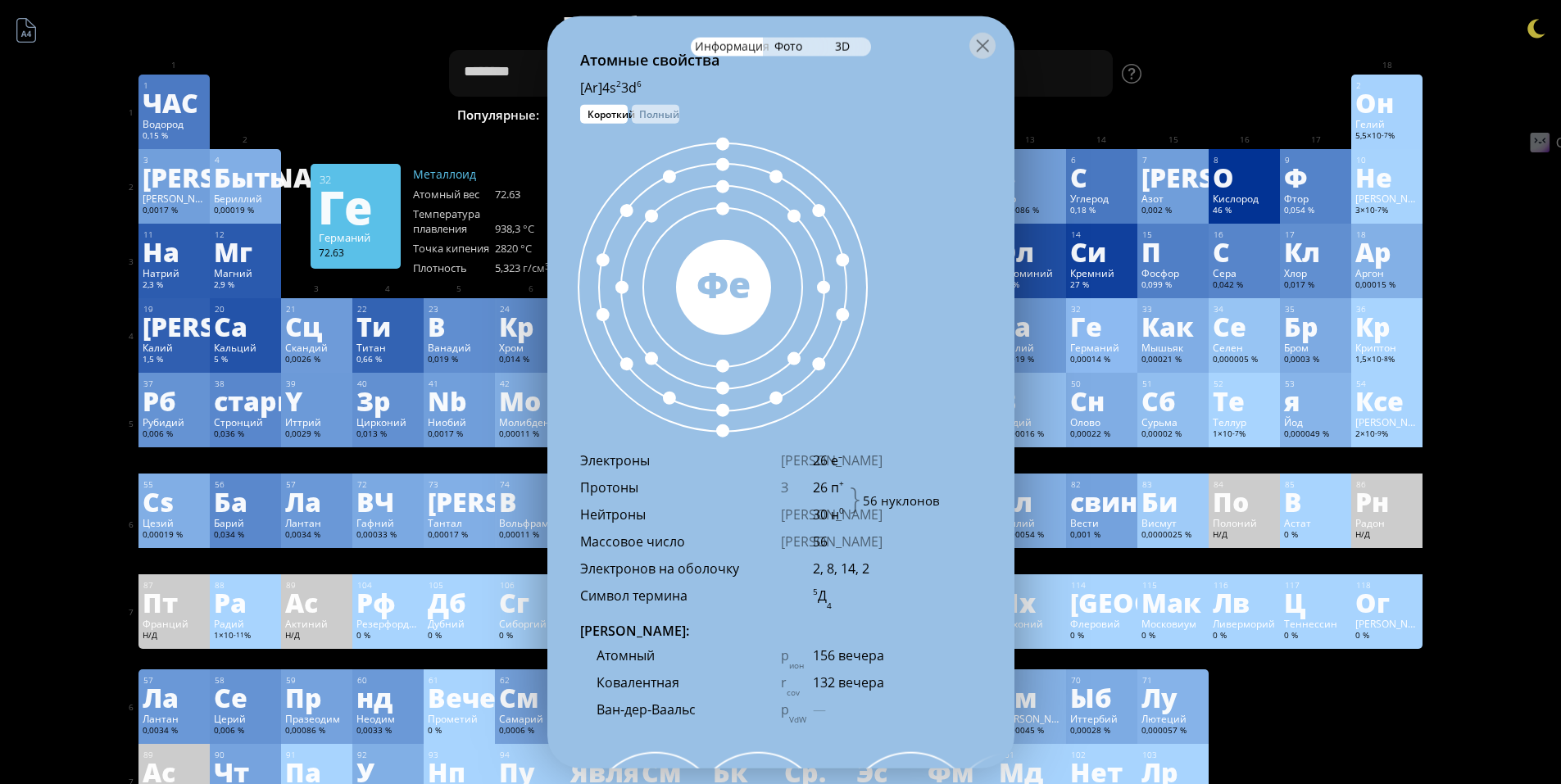
click at [1093, 328] on font "Ге" at bounding box center [1086, 327] width 32 height 38
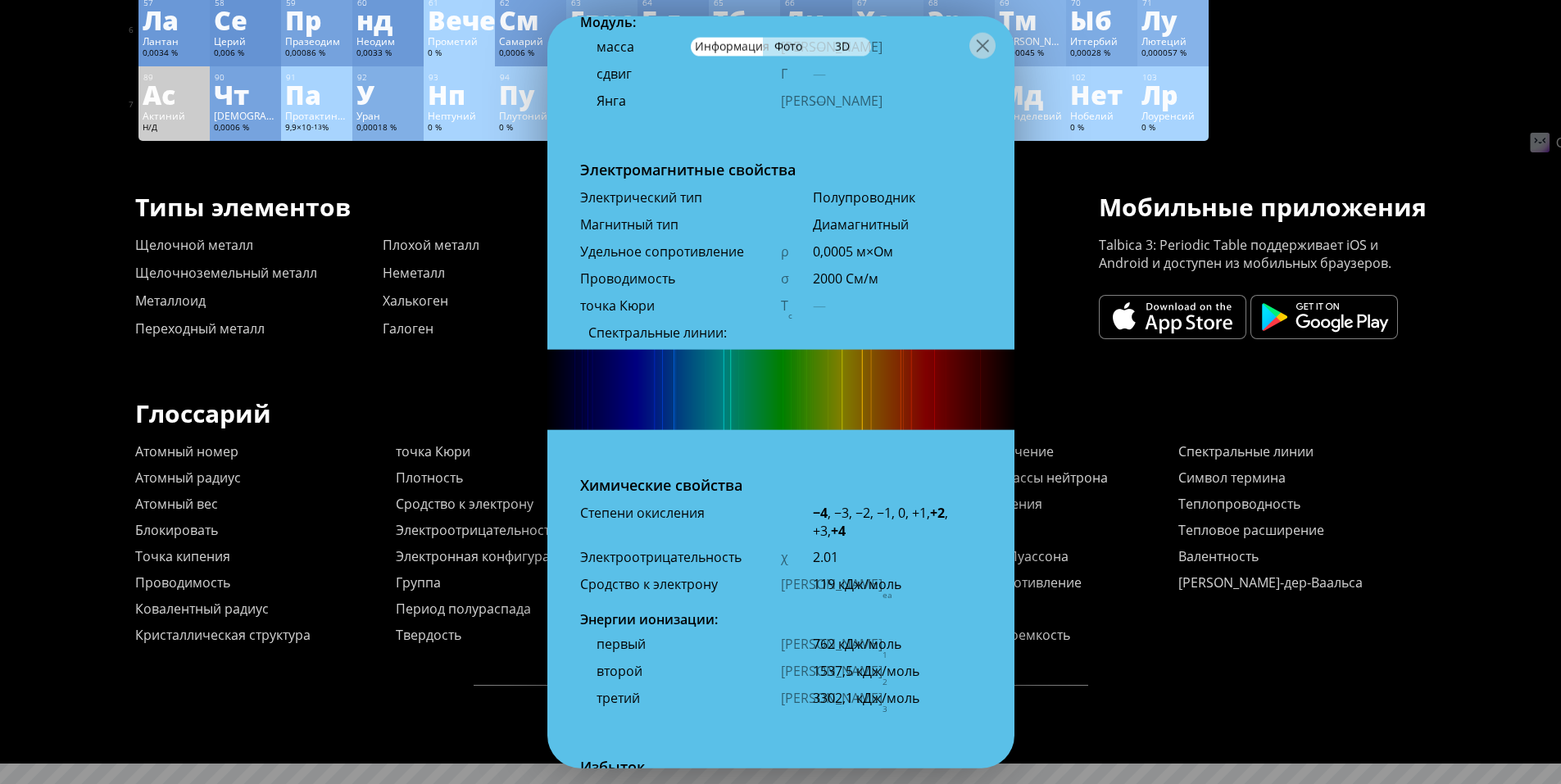
scroll to position [2432, 0]
